Goal: Task Accomplishment & Management: Use online tool/utility

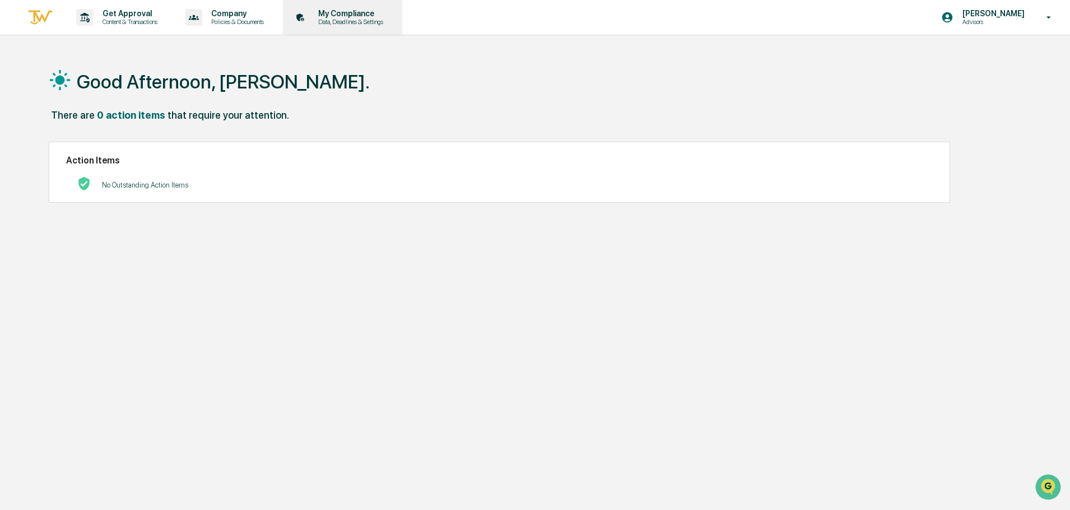
click at [356, 29] on div "My Compliance Data, Deadlines & Settings" at bounding box center [341, 17] width 108 height 35
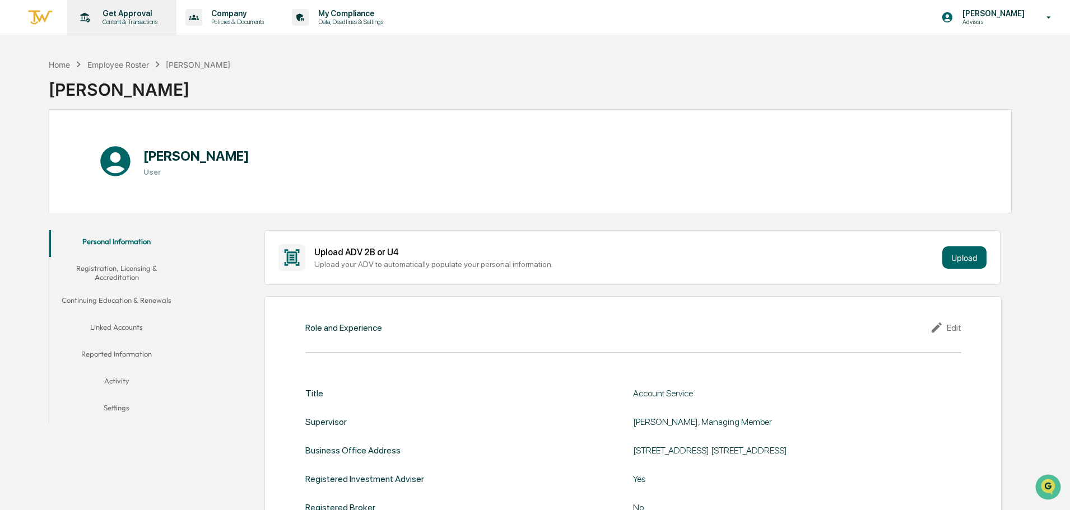
click at [145, 16] on p "Get Approval" at bounding box center [128, 13] width 69 height 9
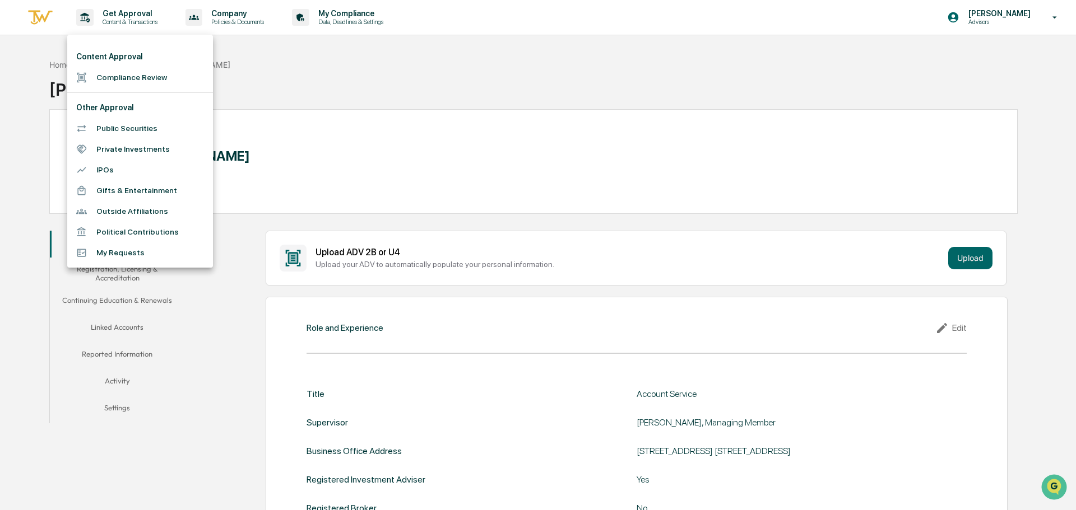
click at [140, 74] on li "Compliance Review" at bounding box center [140, 77] width 146 height 21
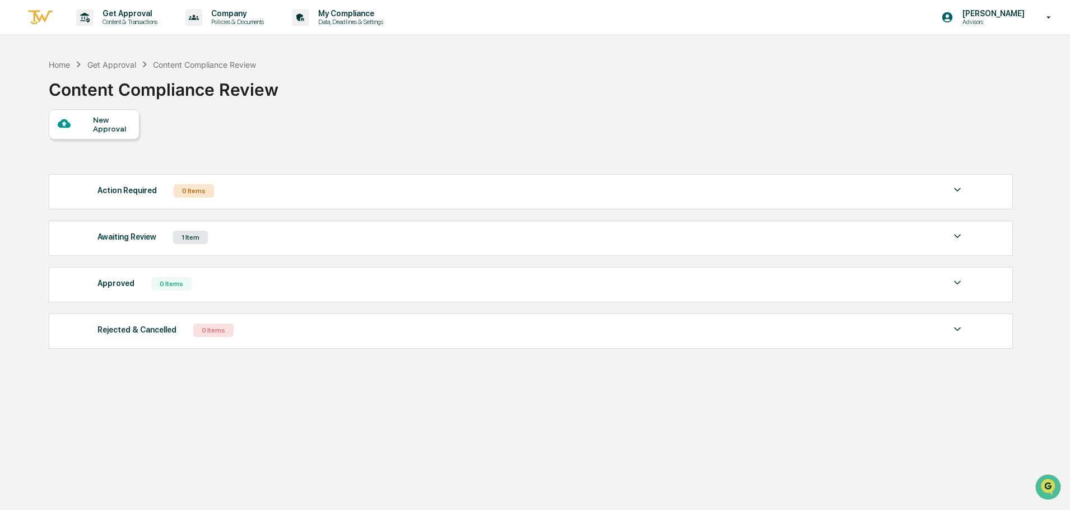
click at [243, 241] on div "Awaiting Review 1 Item" at bounding box center [531, 238] width 867 height 16
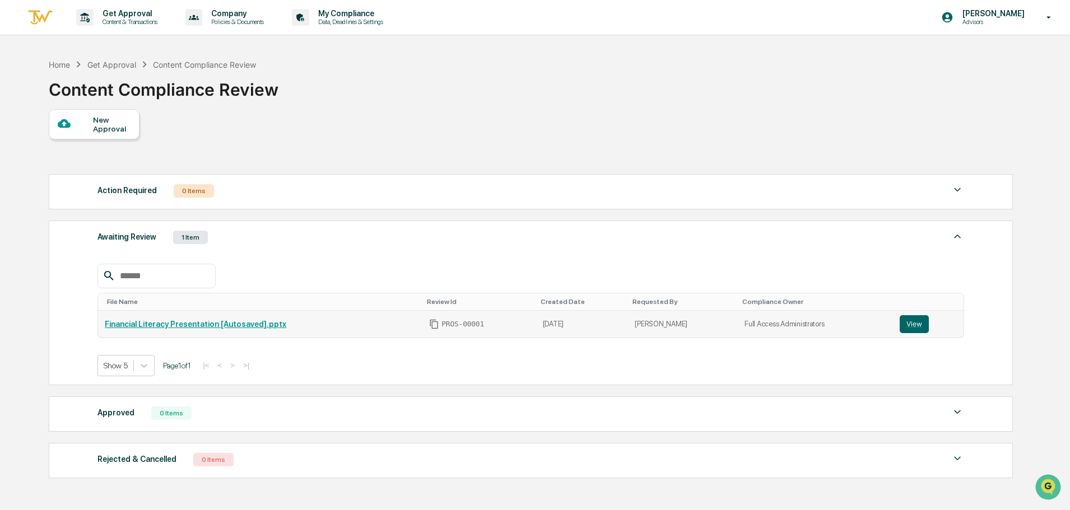
click at [197, 322] on link "Financial Literacy Presentation [Autosaved].pptx" at bounding box center [196, 324] width 182 height 9
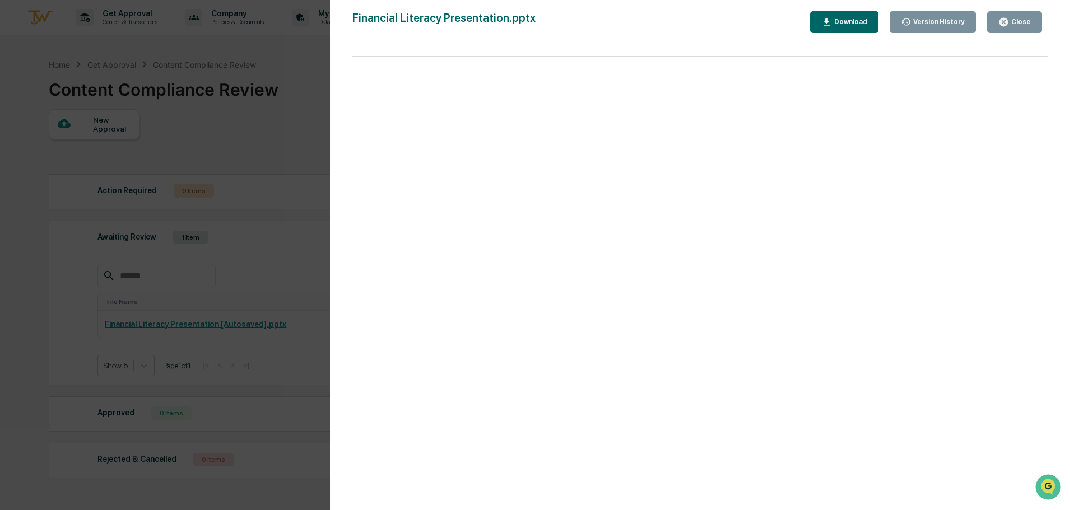
click at [848, 21] on div "Download" at bounding box center [849, 22] width 35 height 8
